Goal: Book appointment/travel/reservation

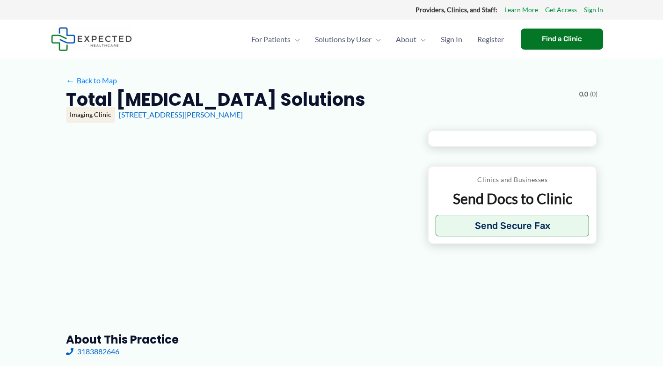
type input "**********"
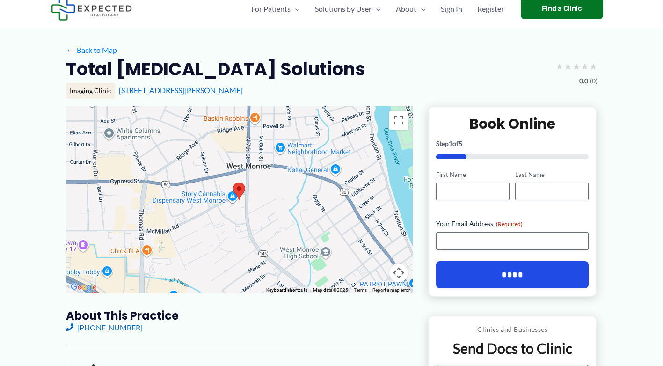
scroll to position [47, 0]
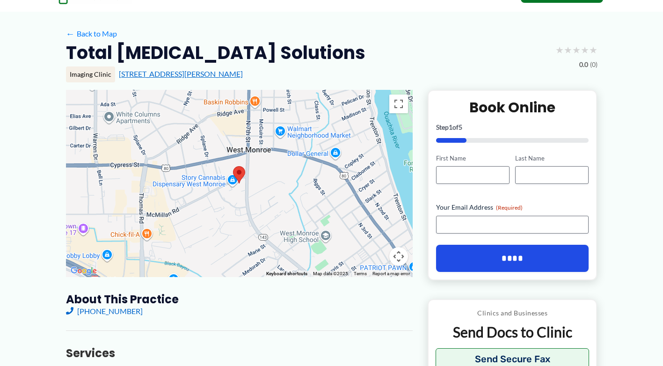
drag, startPoint x: 246, startPoint y: 76, endPoint x: 119, endPoint y: 77, distance: 126.9
click at [119, 77] on div "[STREET_ADDRESS][PERSON_NAME]" at bounding box center [358, 74] width 479 height 10
copy link "[STREET_ADDRESS][PERSON_NAME]"
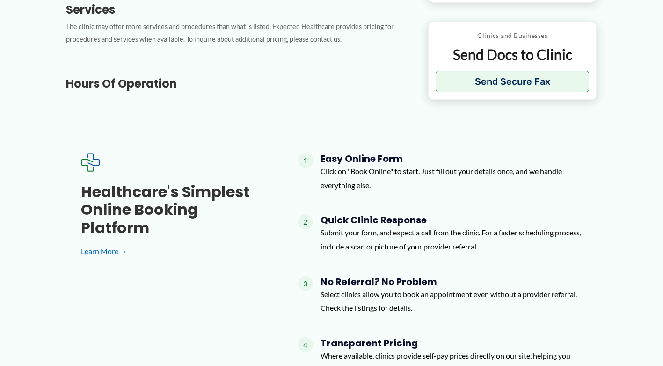
scroll to position [421, 0]
